Goal: Task Accomplishment & Management: Use online tool/utility

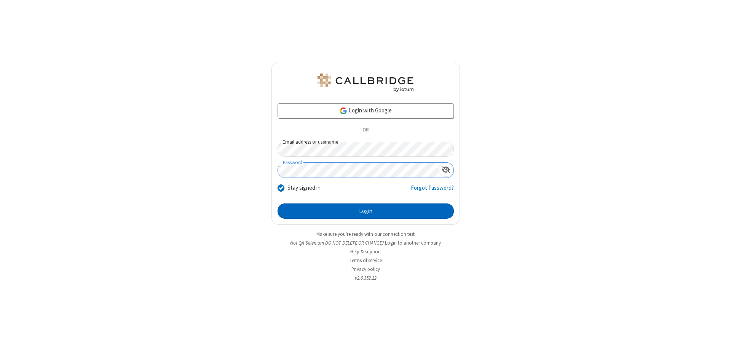
click at [365, 211] on button "Login" at bounding box center [365, 210] width 176 height 15
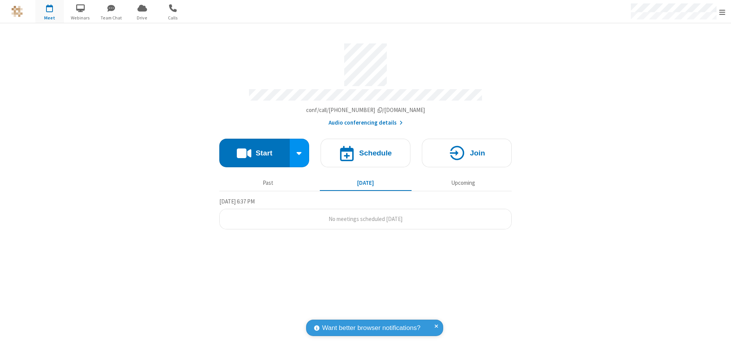
click at [254, 149] on button "Start" at bounding box center [254, 153] width 70 height 29
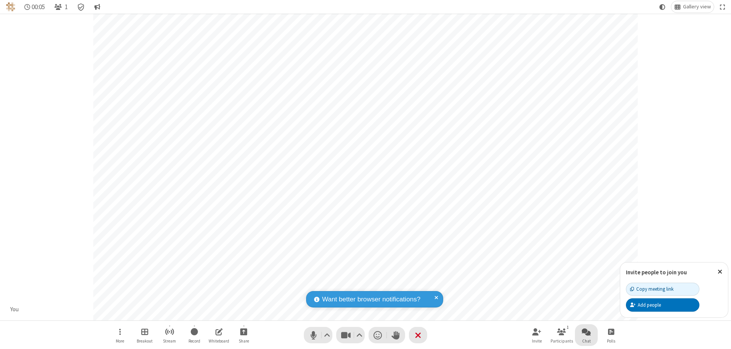
click at [586, 331] on span "Open chat" at bounding box center [585, 331] width 9 height 10
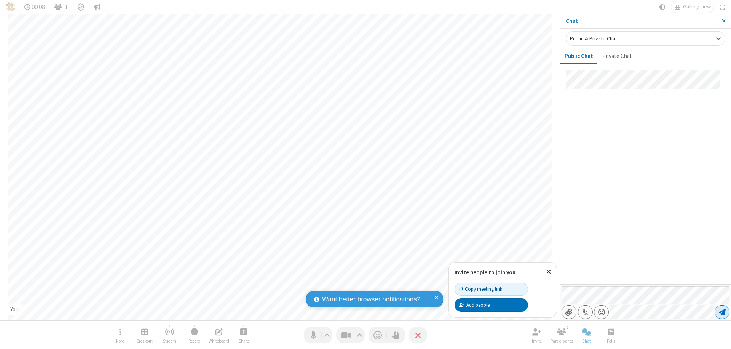
click at [721, 312] on span "Send message" at bounding box center [721, 312] width 7 height 8
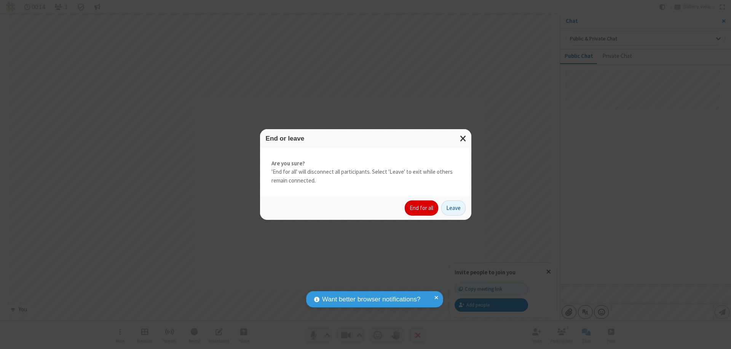
click at [422, 208] on button "End for all" at bounding box center [420, 207] width 33 height 15
